Goal: Transaction & Acquisition: Purchase product/service

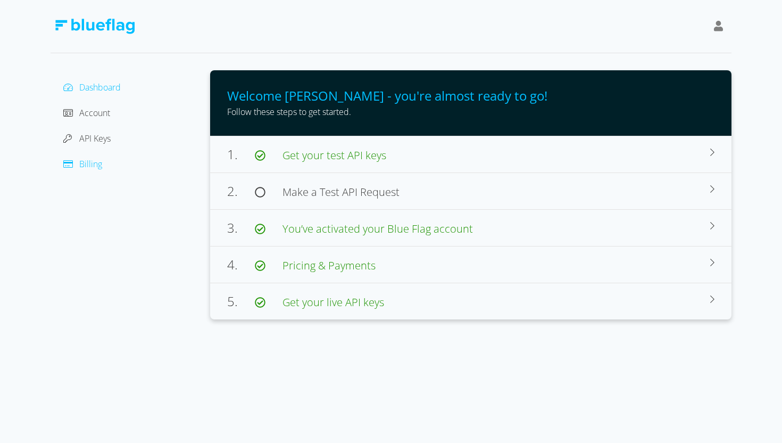
click at [97, 168] on span "Billing" at bounding box center [90, 164] width 23 height 12
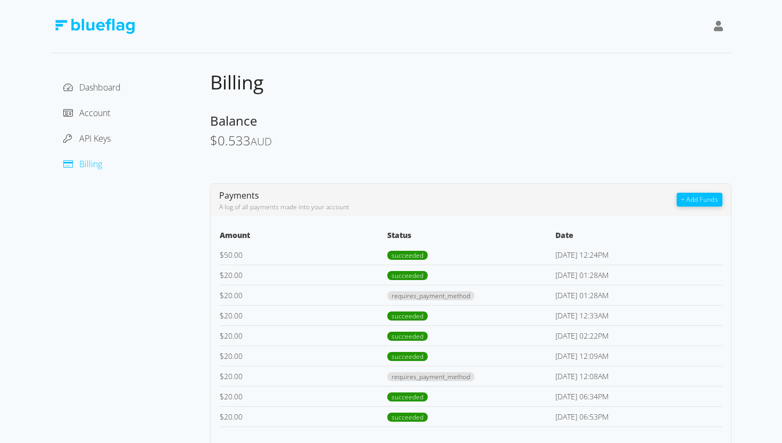
click at [692, 198] on button "+ Add Funds" at bounding box center [700, 200] width 46 height 14
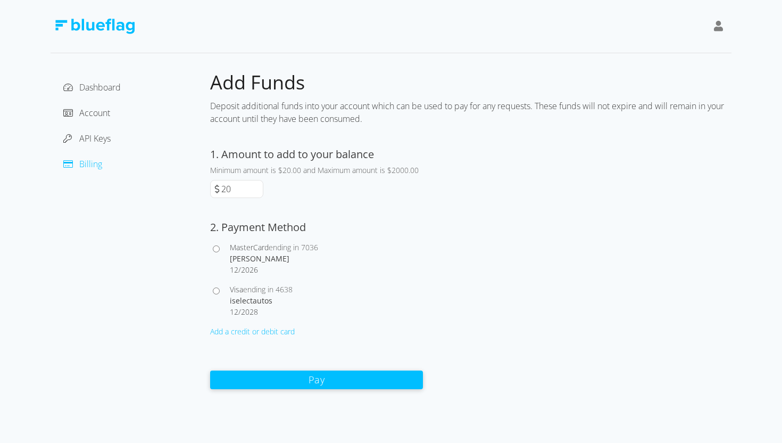
click at [248, 195] on input "20" at bounding box center [241, 188] width 44 height 17
click at [217, 291] on input "Visa ending in 4638 iselectautos 12 / 2028" at bounding box center [216, 290] width 7 height 7
radio input "true"
drag, startPoint x: 246, startPoint y: 189, endPoint x: 199, endPoint y: 189, distance: 46.8
click at [198, 189] on div "Dashboard Account API Keys Billing Add Funds Deposit additional funds into your…" at bounding box center [391, 229] width 681 height 319
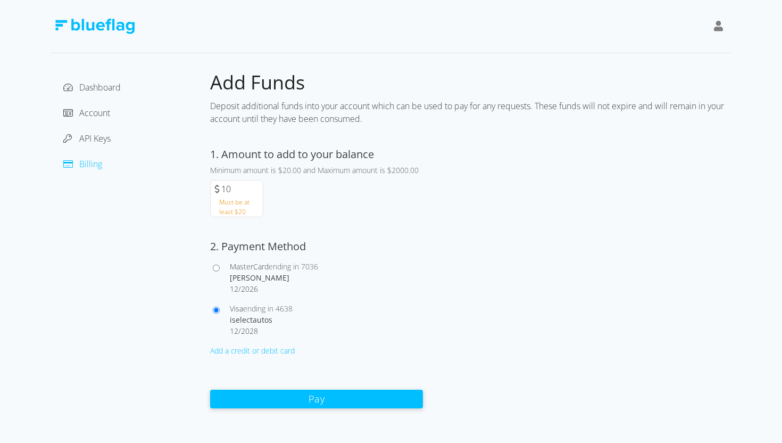
click at [260, 188] on input "10" at bounding box center [241, 188] width 44 height 17
click at [260, 188] on input "0" at bounding box center [241, 188] width 44 height 17
click at [255, 186] on input "10" at bounding box center [241, 188] width 44 height 17
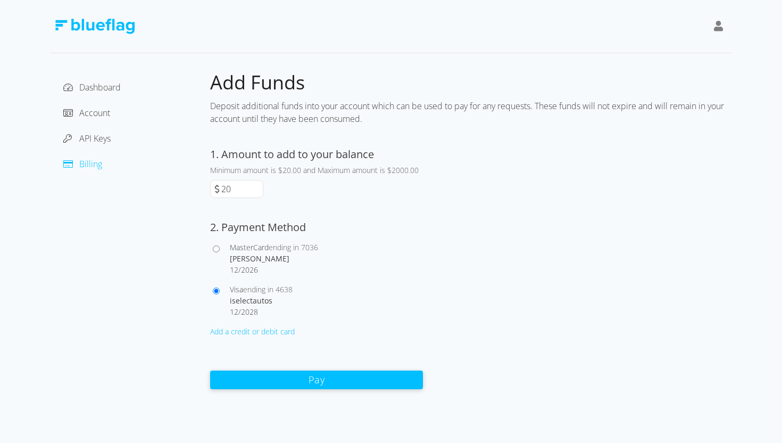
click at [255, 187] on input "20" at bounding box center [241, 188] width 44 height 17
click at [255, 186] on input "30" at bounding box center [241, 188] width 44 height 17
click at [255, 186] on input "40" at bounding box center [241, 188] width 44 height 17
click at [255, 186] on input "50" at bounding box center [241, 188] width 44 height 17
click at [255, 186] on input "60" at bounding box center [241, 188] width 44 height 17
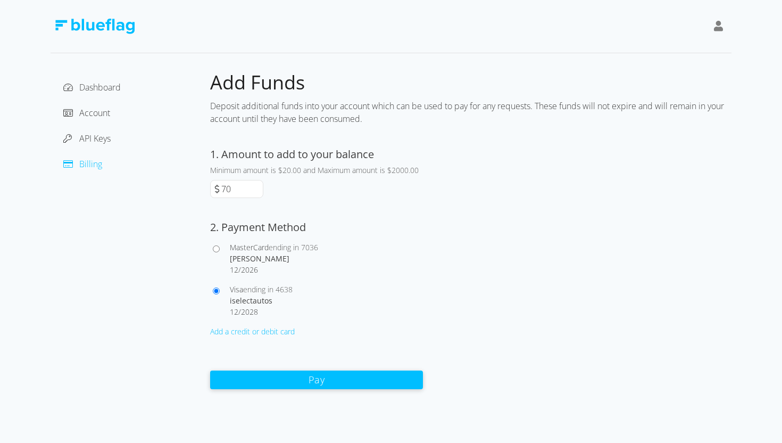
click at [255, 186] on input "70" at bounding box center [241, 188] width 44 height 17
click at [255, 186] on input "80" at bounding box center [241, 188] width 44 height 17
click at [255, 186] on input "90" at bounding box center [241, 188] width 44 height 17
type input "100"
click at [255, 186] on input "100" at bounding box center [241, 188] width 44 height 17
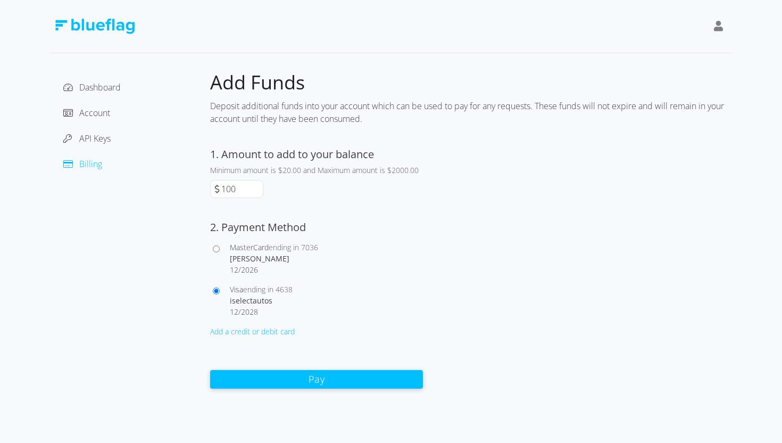
click at [310, 375] on button "Pay" at bounding box center [316, 379] width 213 height 19
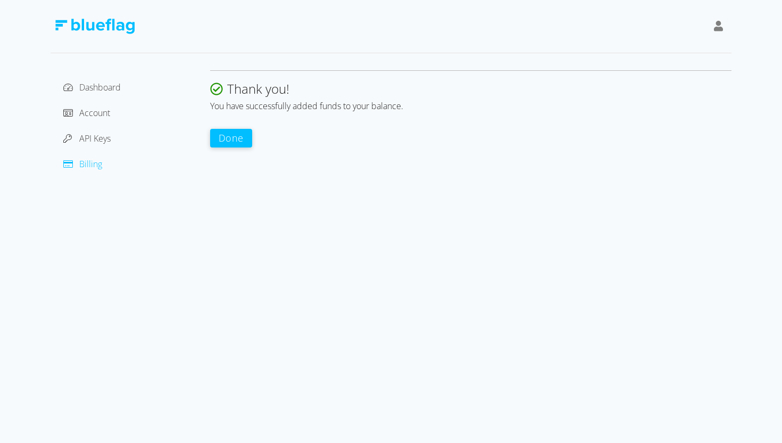
click at [231, 142] on button "Done" at bounding box center [231, 138] width 42 height 19
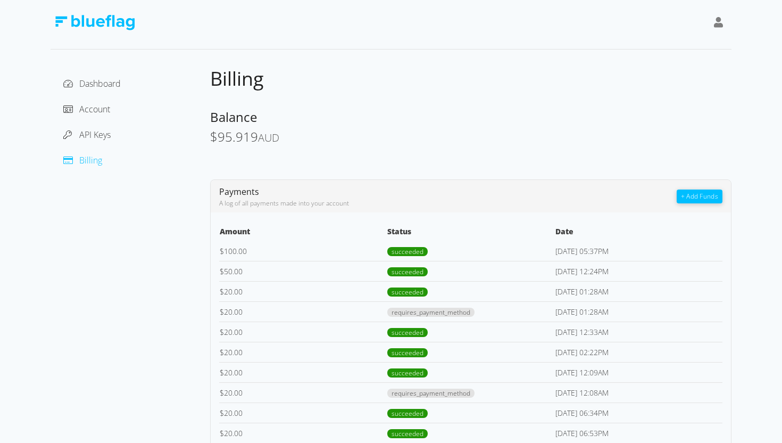
scroll to position [26, 0]
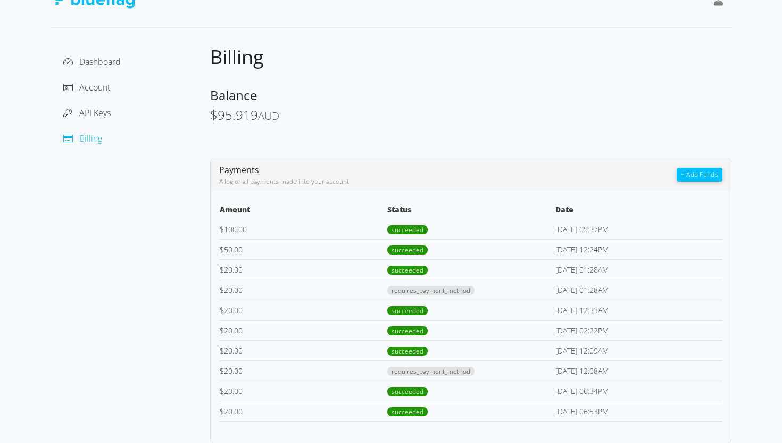
click at [92, 70] on div "Dashboard" at bounding box center [130, 61] width 143 height 17
click at [97, 61] on span "Dashboard" at bounding box center [99, 62] width 41 height 12
